Goal: Navigation & Orientation: Find specific page/section

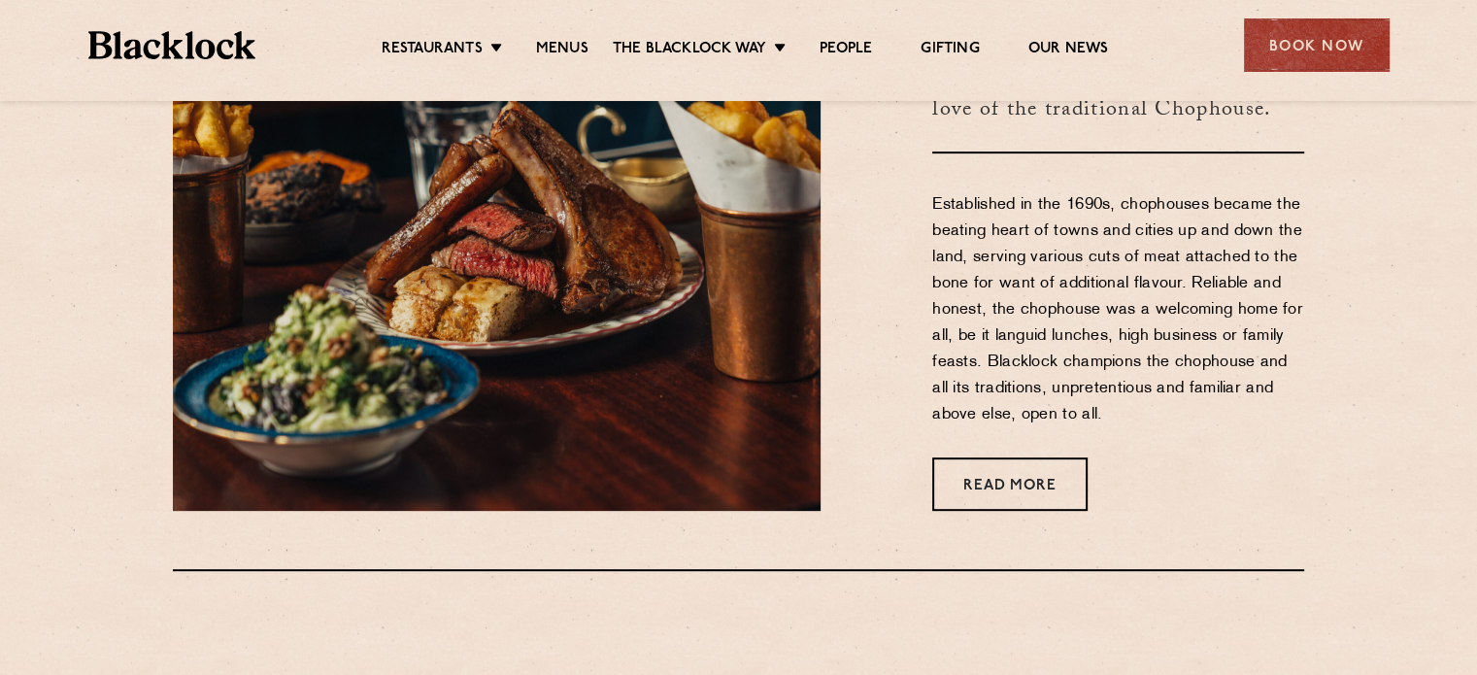
scroll to position [388, 0]
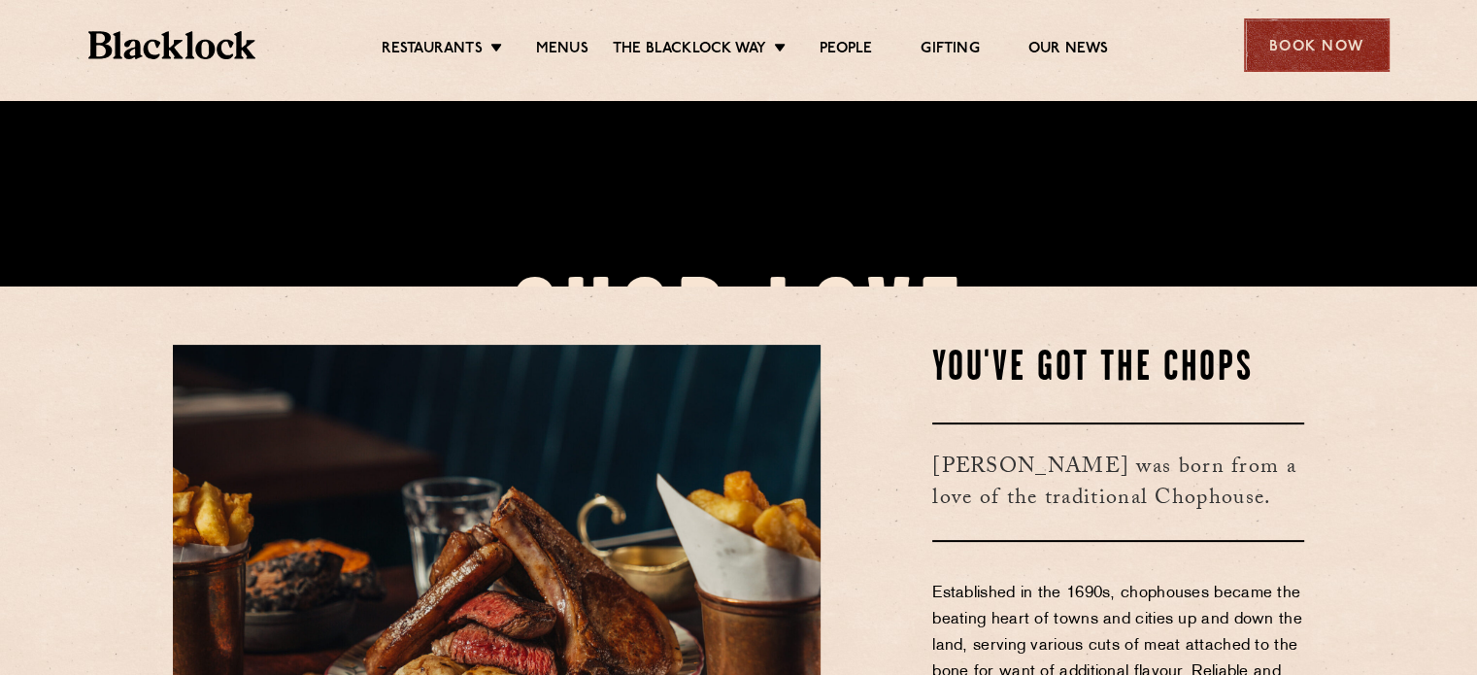
click at [1355, 38] on div "Book Now" at bounding box center [1317, 44] width 146 height 53
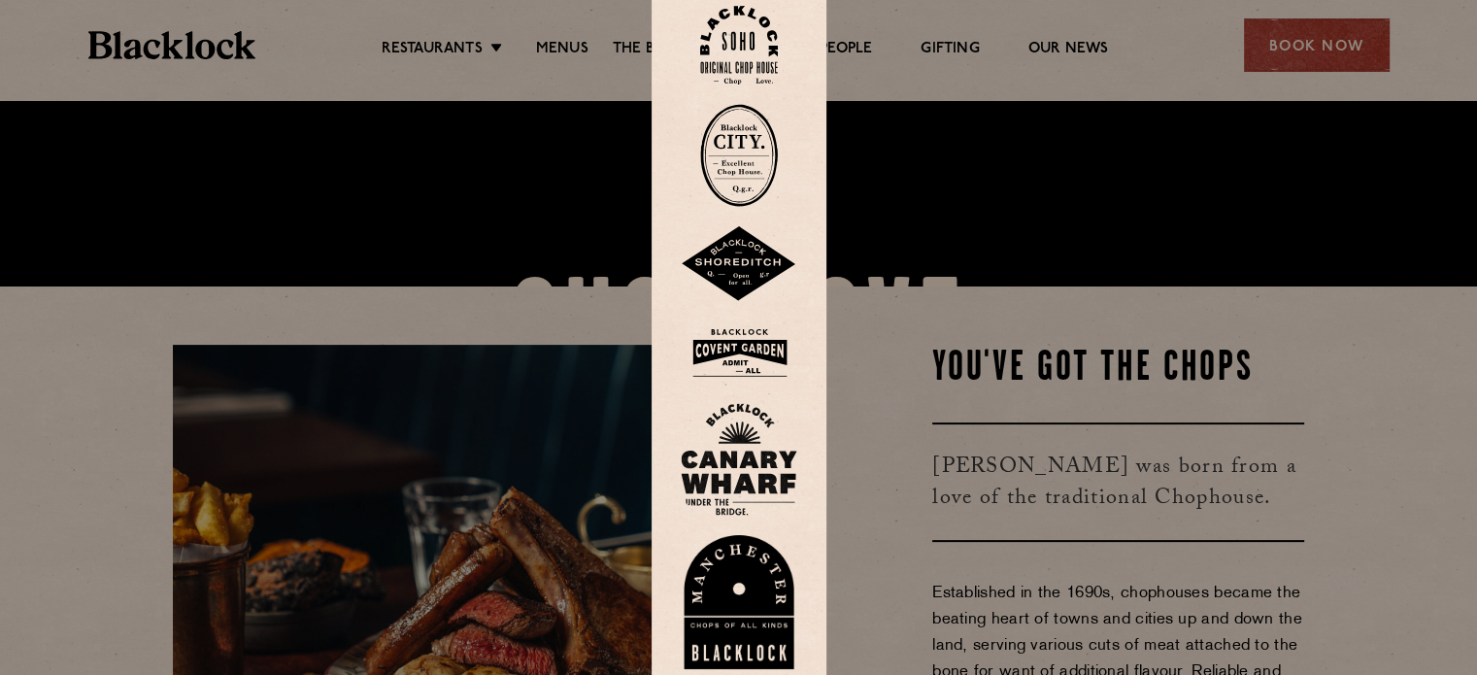
click at [747, 150] on img at bounding box center [739, 155] width 78 height 103
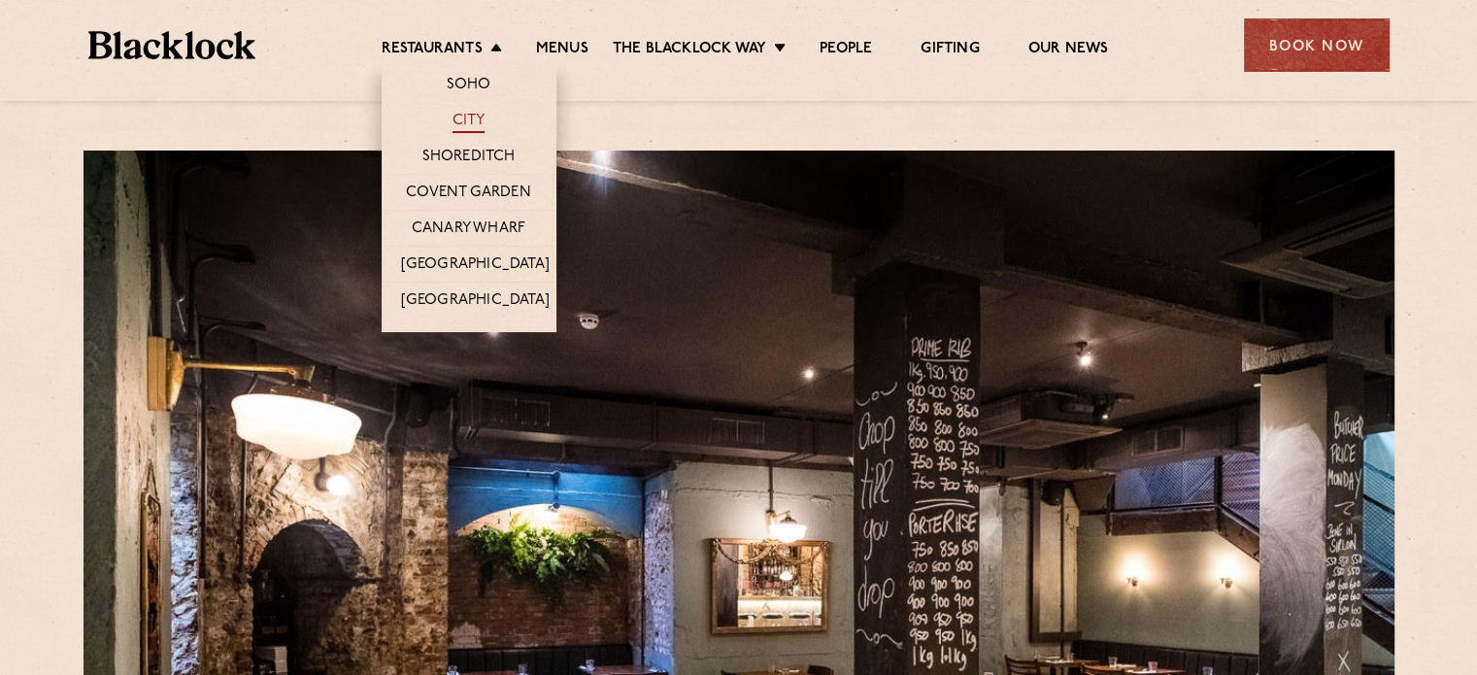
click at [465, 127] on link "City" at bounding box center [468, 122] width 33 height 21
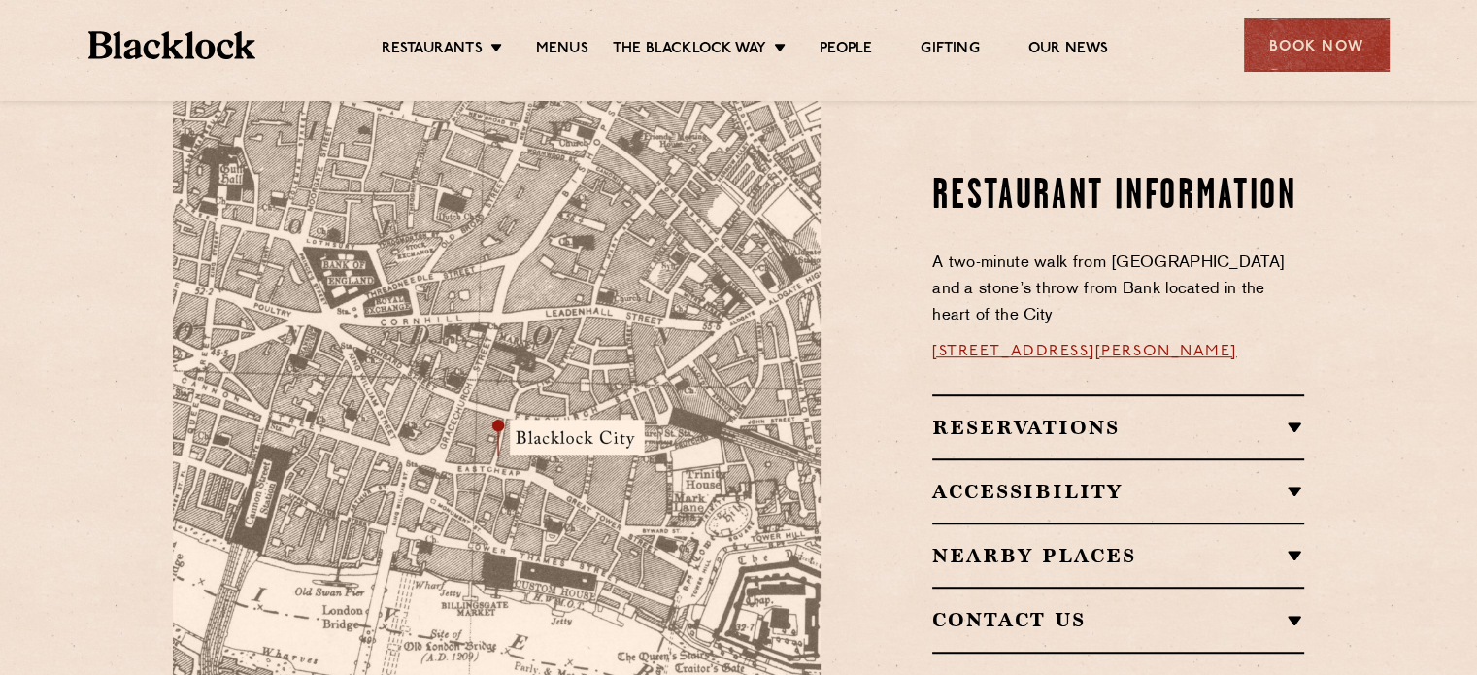
scroll to position [1107, 0]
click at [1038, 40] on link "Our News" at bounding box center [1068, 50] width 81 height 21
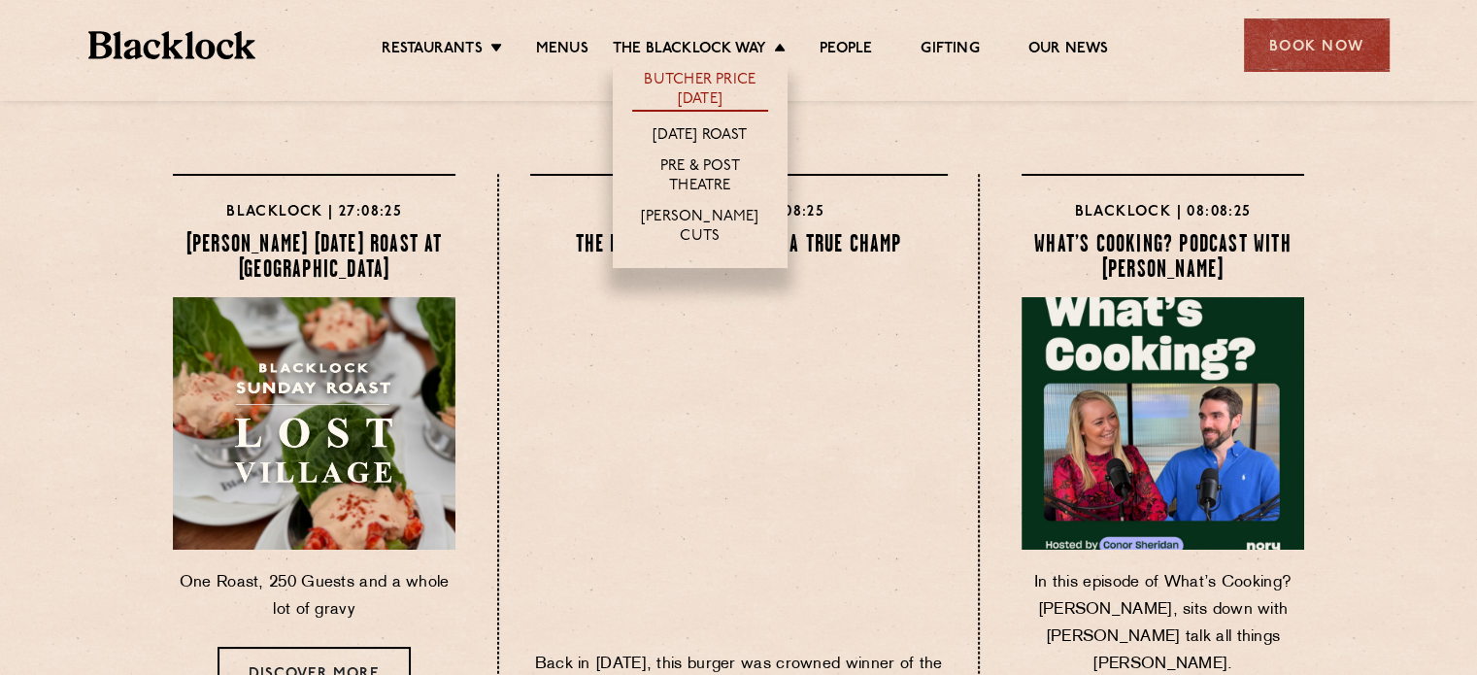
click at [716, 83] on link "Butcher Price [DATE]" at bounding box center [700, 91] width 136 height 41
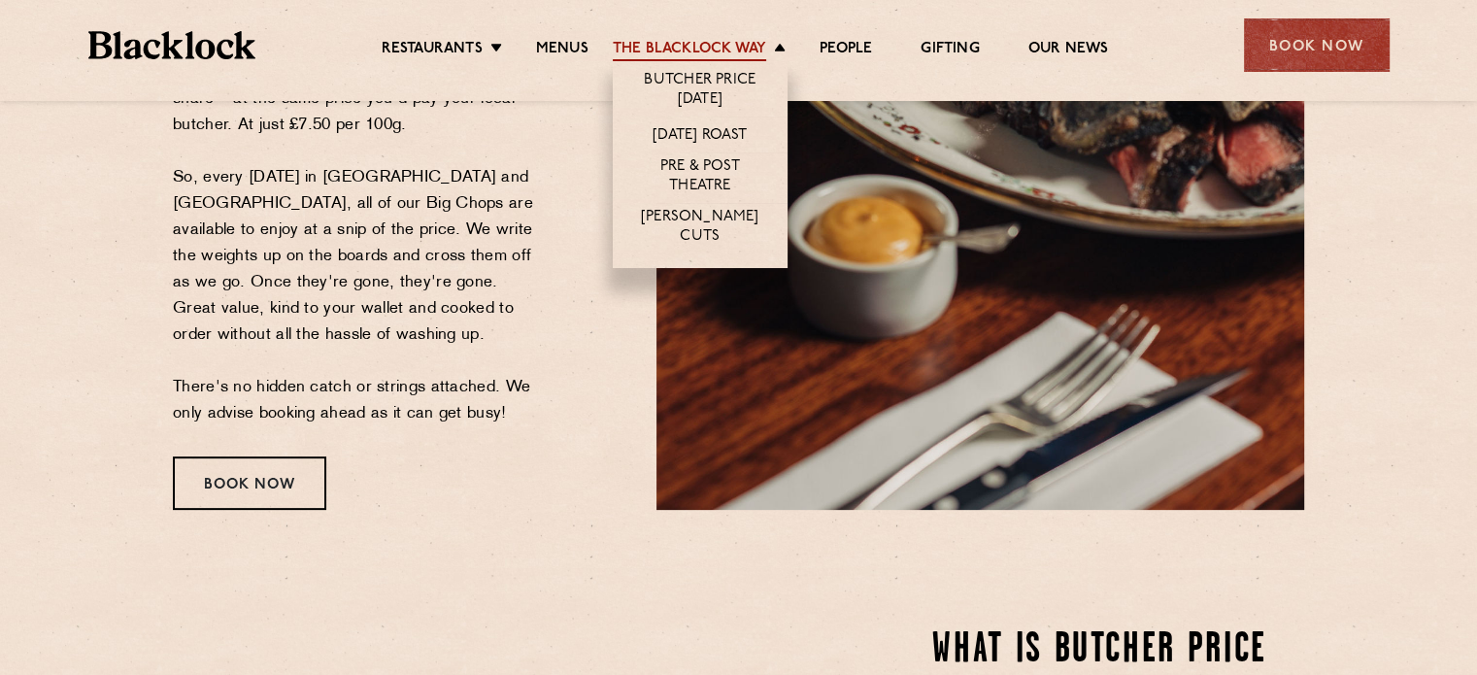
scroll to position [1554, 0]
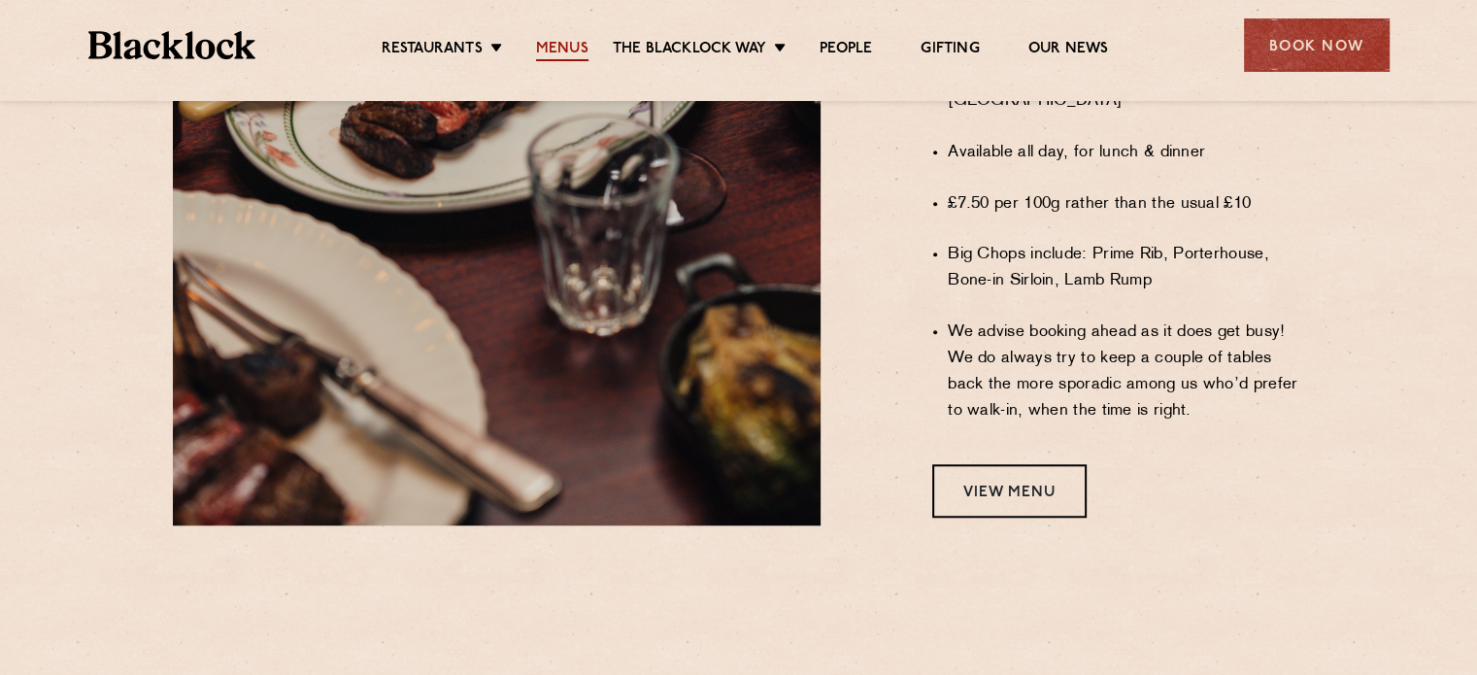
click at [551, 42] on link "Menus" at bounding box center [562, 50] width 52 height 21
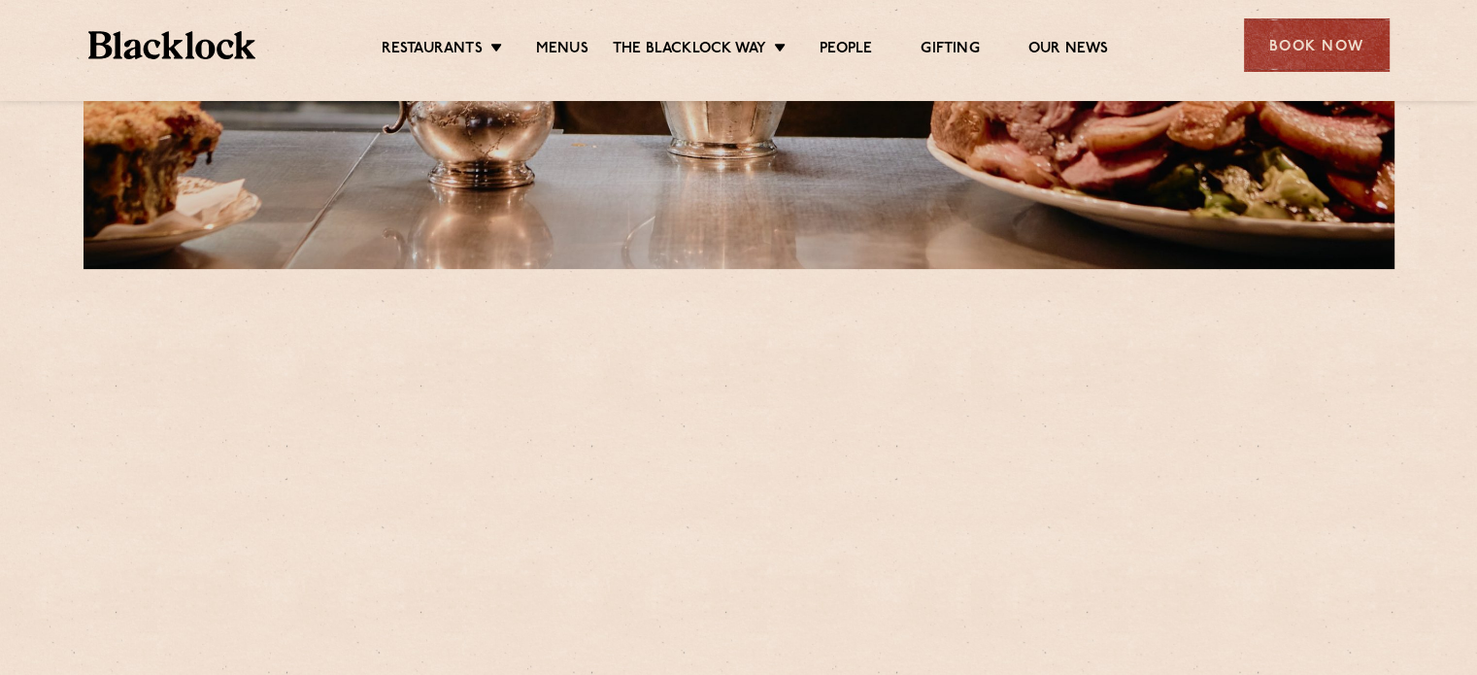
scroll to position [680, 0]
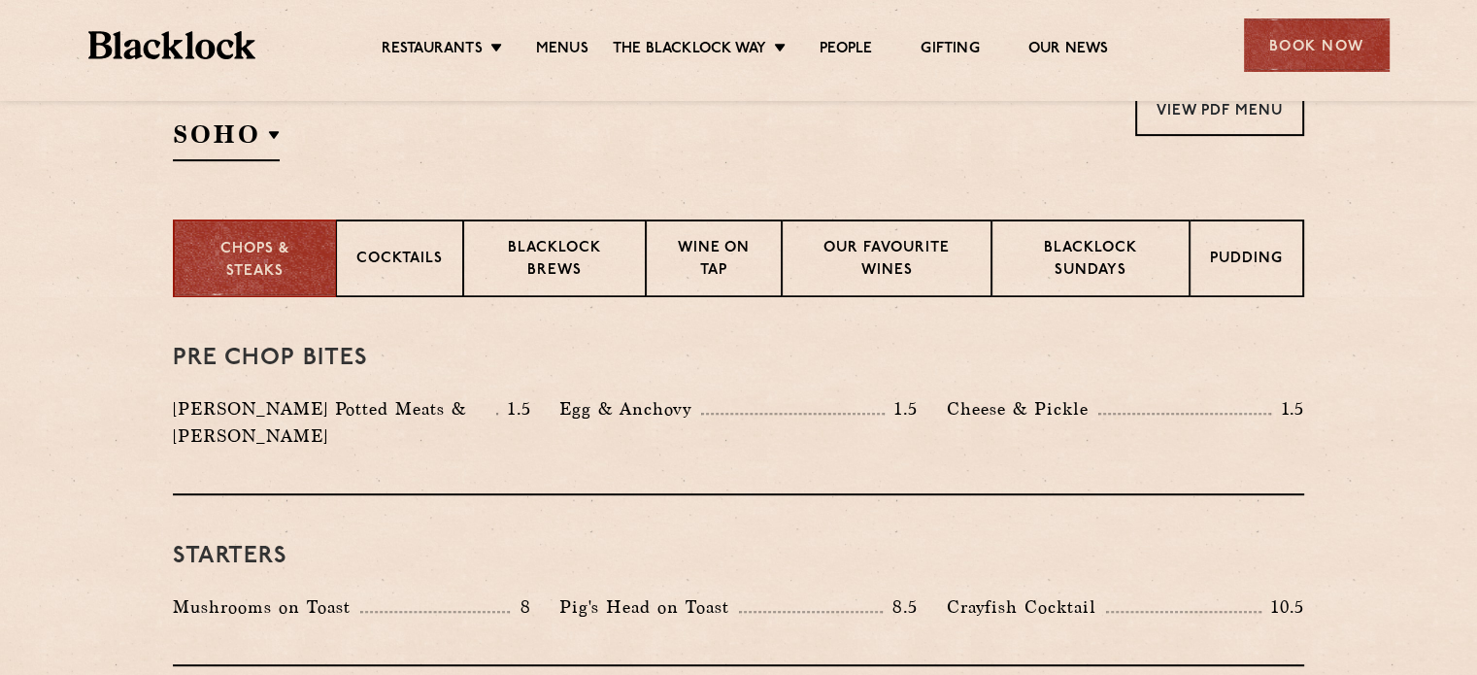
click at [515, 159] on div "Select a restaurant [GEOGRAPHIC_DATA] [GEOGRAPHIC_DATA] [GEOGRAPHIC_DATA] [GEOG…" at bounding box center [738, 122] width 1131 height 79
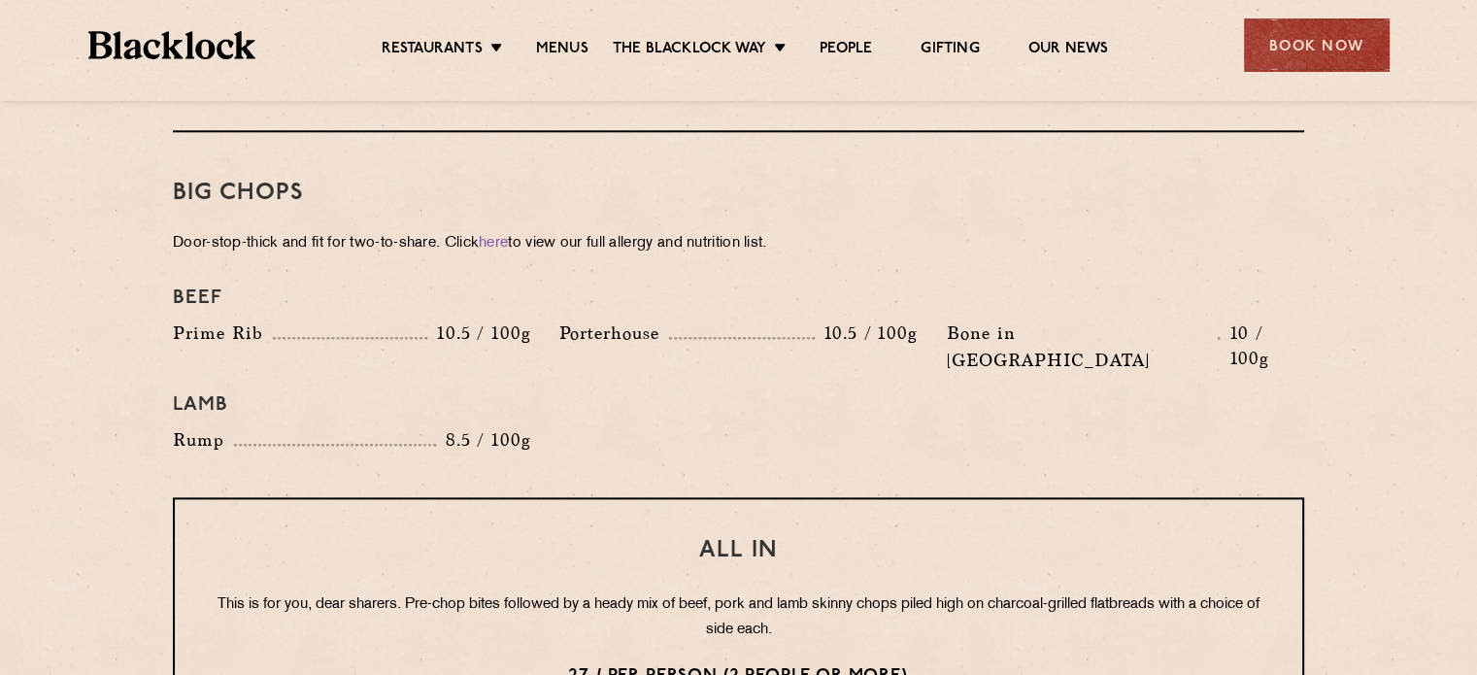
scroll to position [2136, 0]
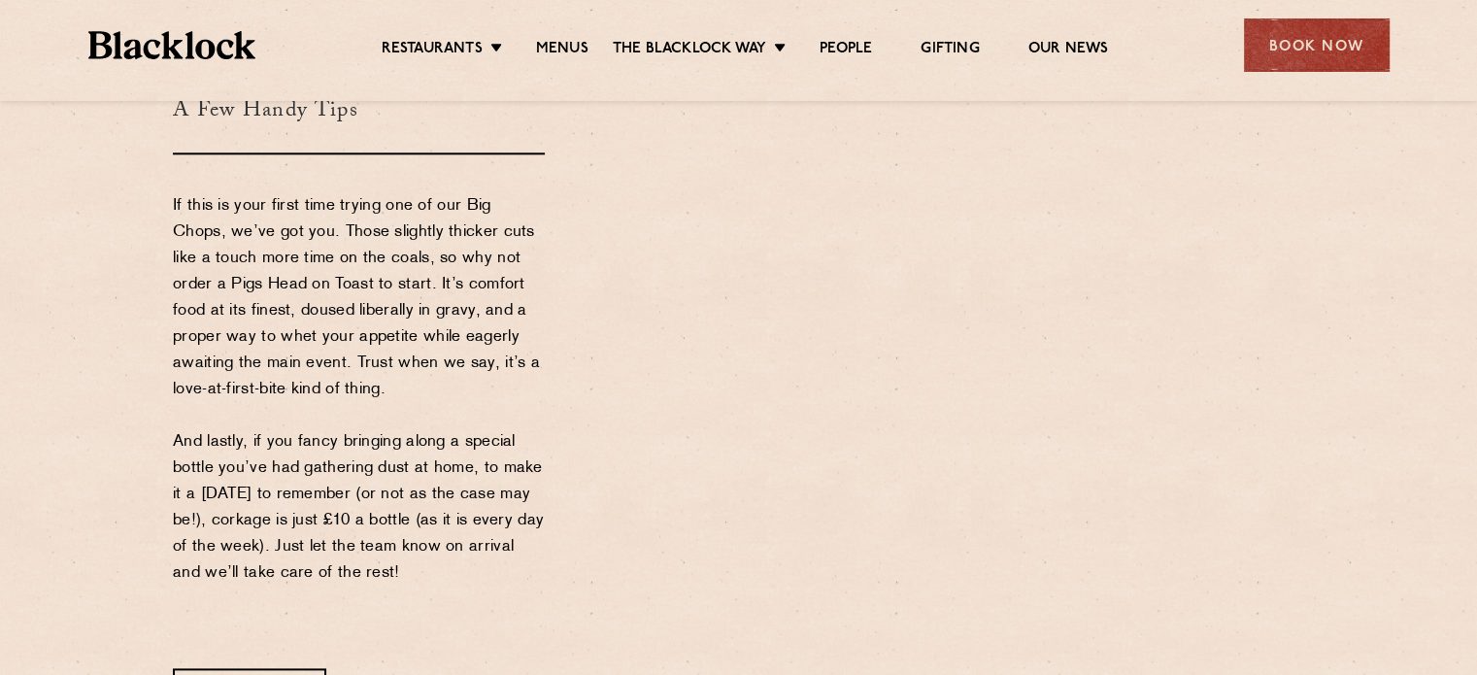
scroll to position [2233, 0]
